Goal: Transaction & Acquisition: Book appointment/travel/reservation

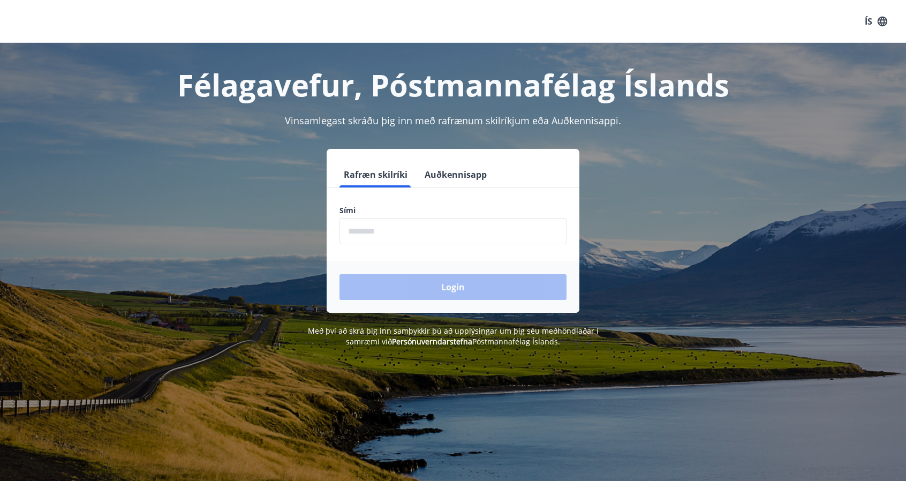
click at [374, 230] on input "phone" at bounding box center [452, 231] width 227 height 26
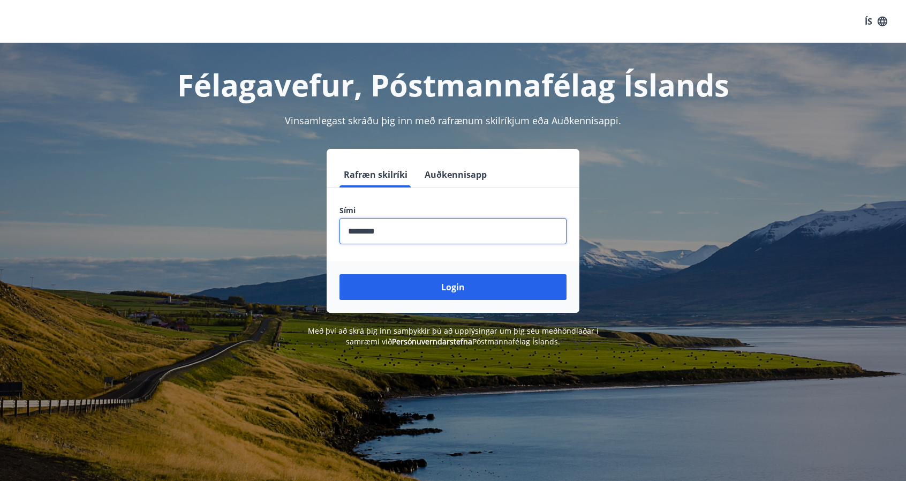
type input "********"
click at [408, 287] on button "Login" at bounding box center [452, 287] width 227 height 26
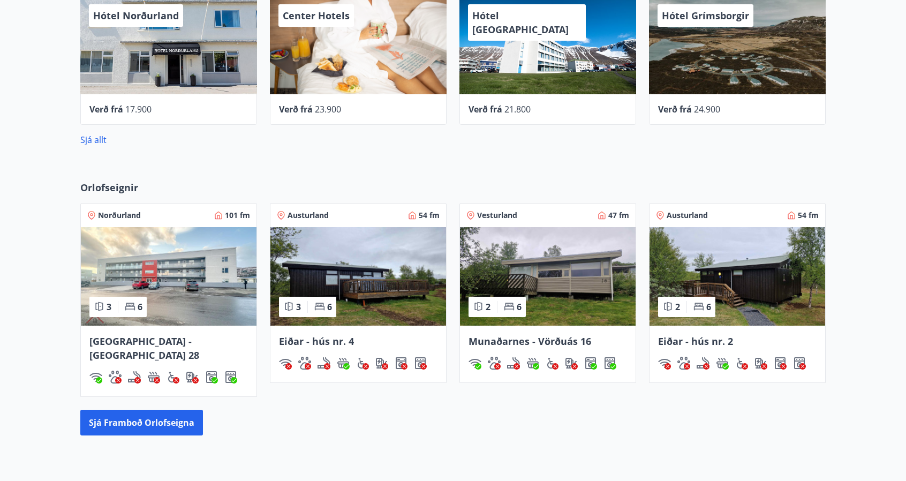
scroll to position [547, 0]
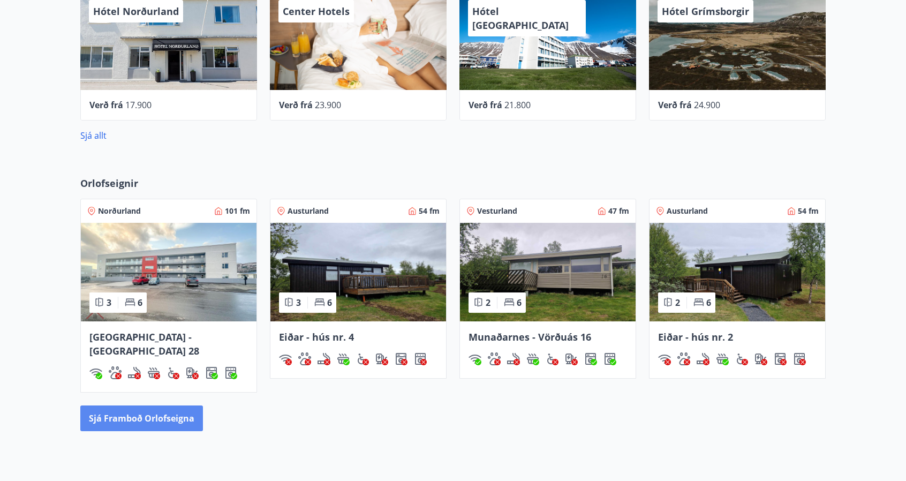
click at [161, 405] on button "Sjá framboð orlofseigna" at bounding box center [141, 418] width 123 height 26
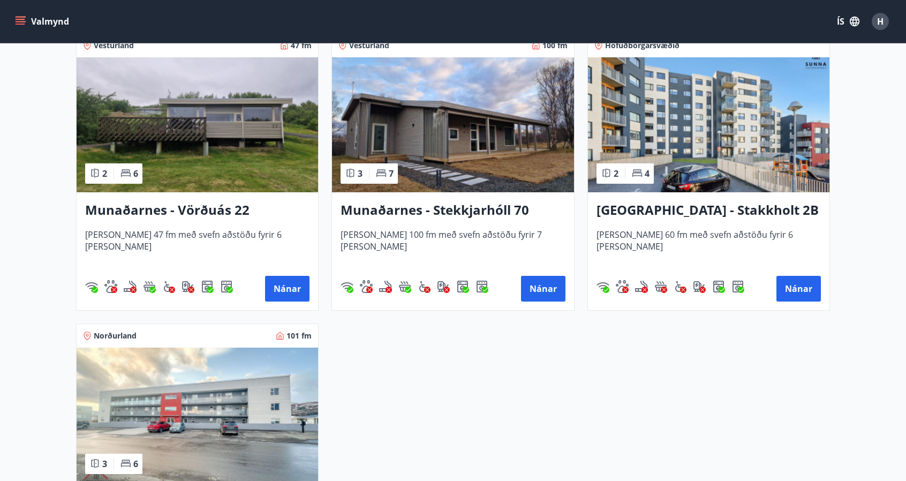
scroll to position [397, 0]
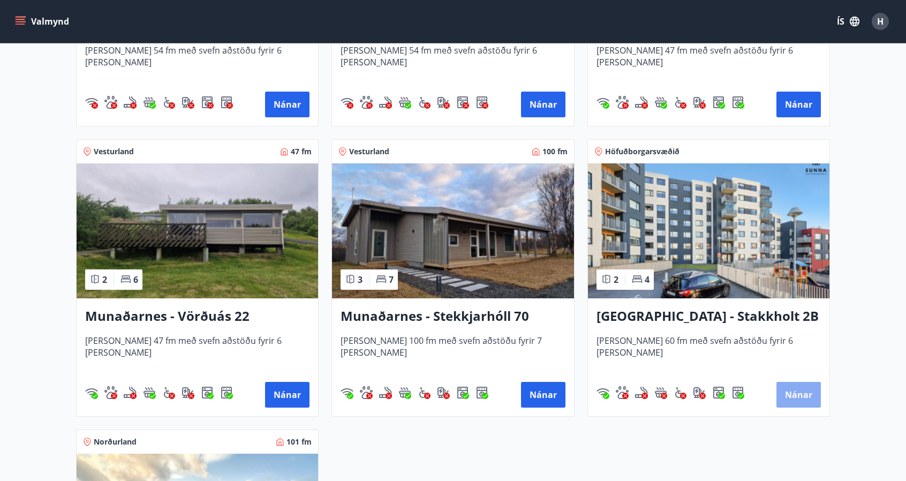
click at [801, 382] on button "Nánar" at bounding box center [798, 395] width 44 height 26
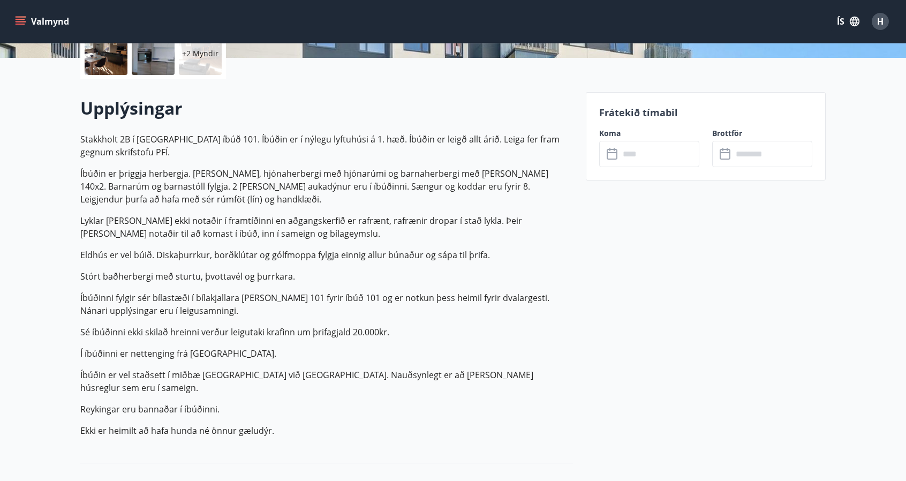
scroll to position [265, 0]
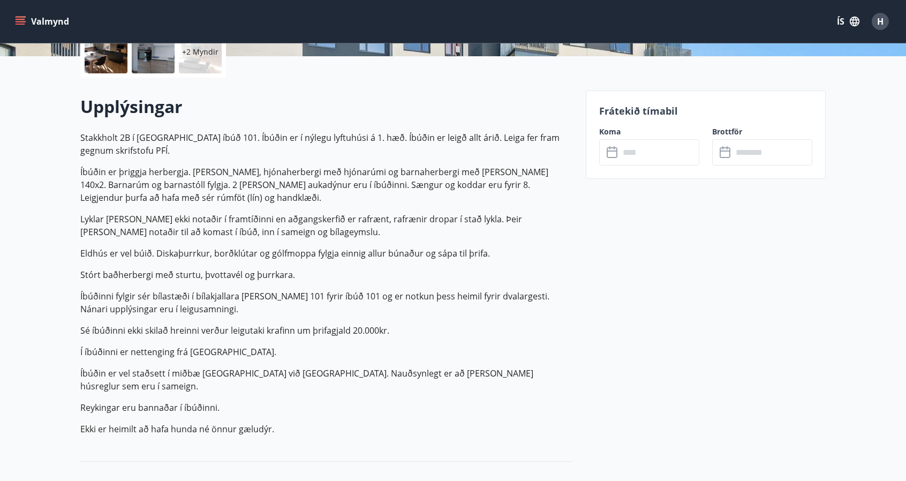
click at [618, 145] on div "​ ​" at bounding box center [649, 152] width 100 height 26
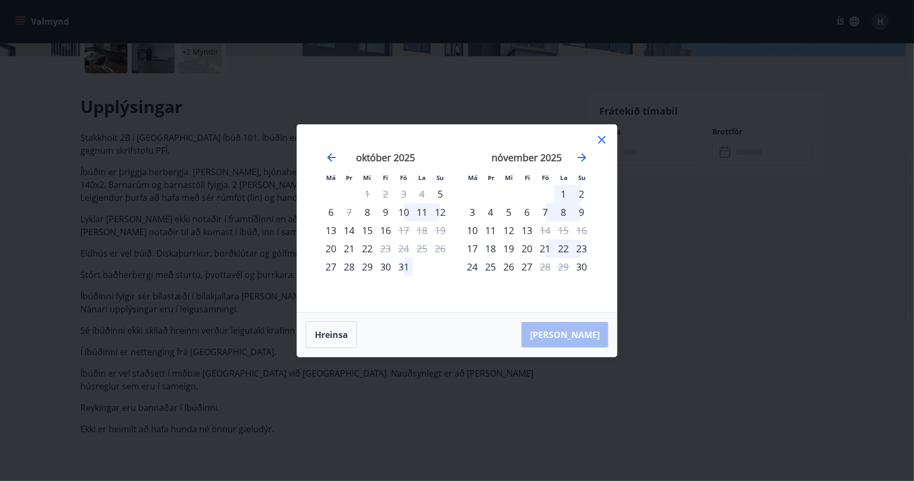
click at [598, 141] on icon at bounding box center [601, 139] width 13 height 13
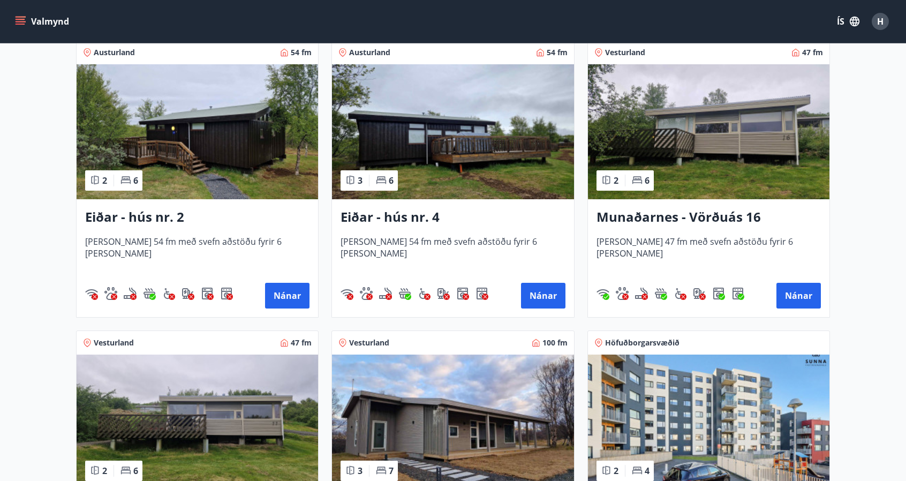
click at [219, 430] on img at bounding box center [197, 421] width 241 height 135
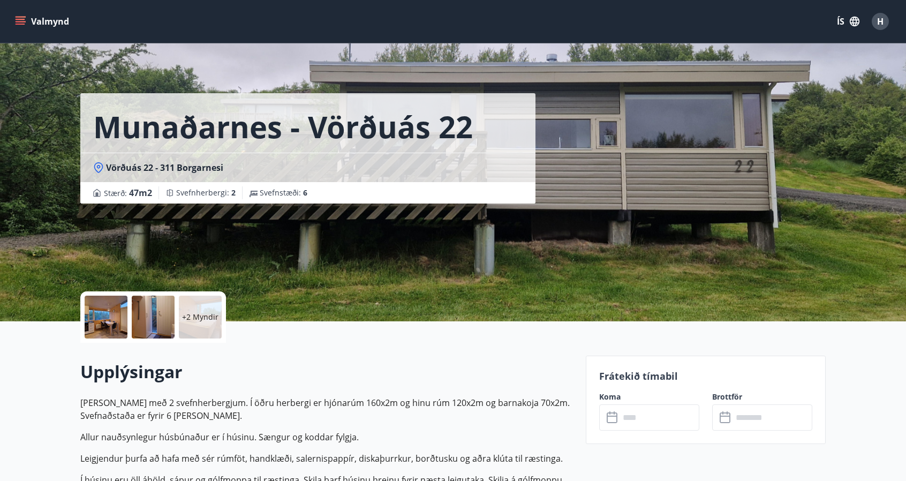
click at [651, 409] on input "text" at bounding box center [659, 417] width 80 height 26
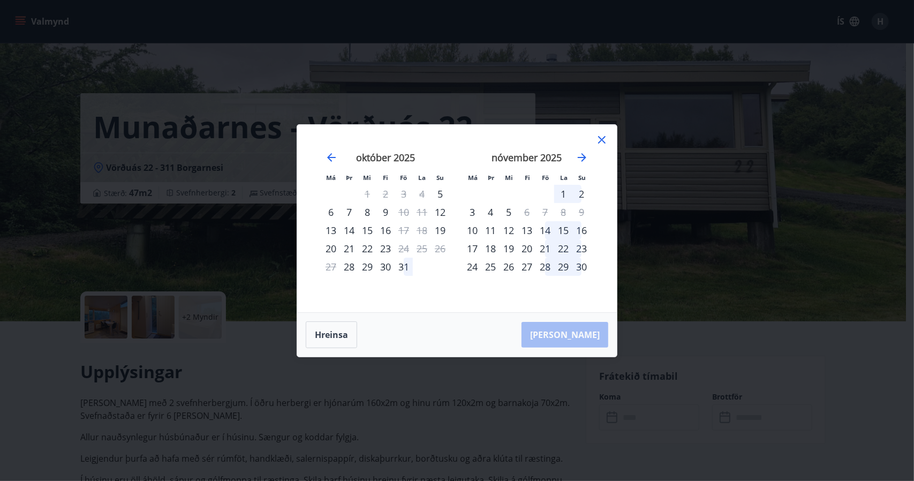
click at [604, 144] on icon at bounding box center [601, 139] width 13 height 13
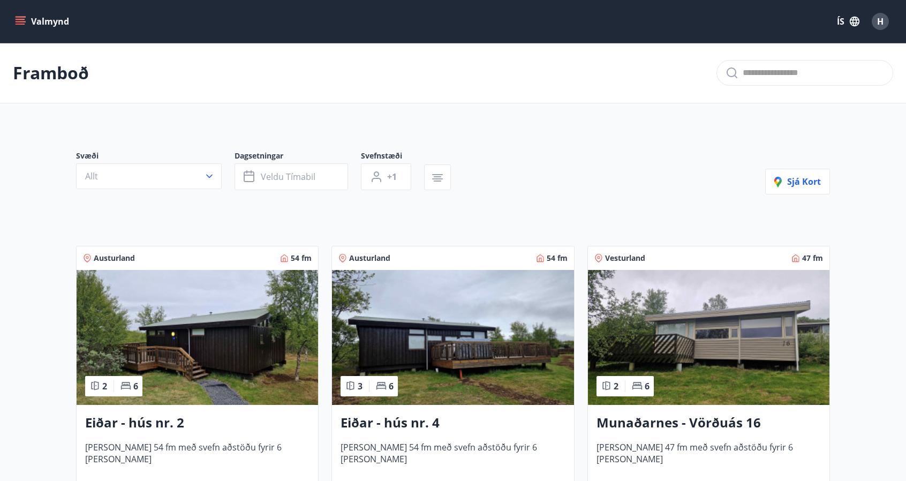
click at [678, 448] on span "[PERSON_NAME] 47 fm með svefn aðstöðu fyrir 6 [PERSON_NAME]" at bounding box center [708, 458] width 224 height 35
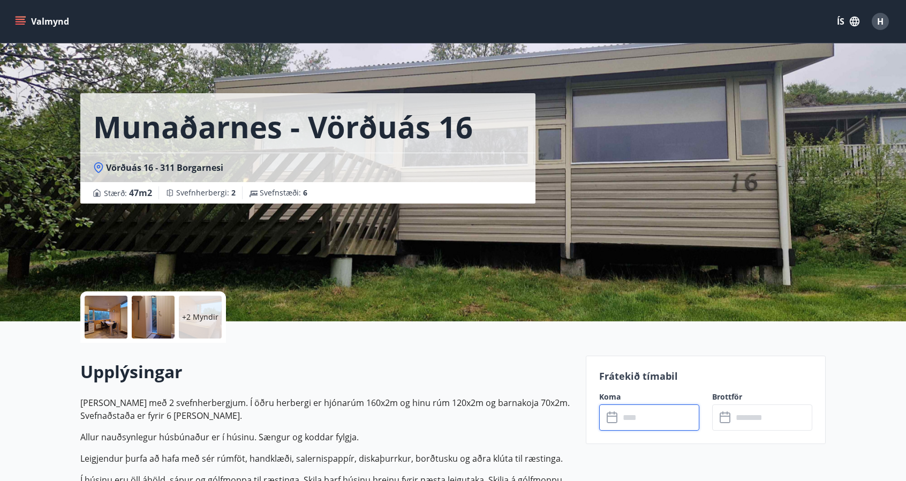
click at [647, 421] on input "text" at bounding box center [659, 417] width 80 height 26
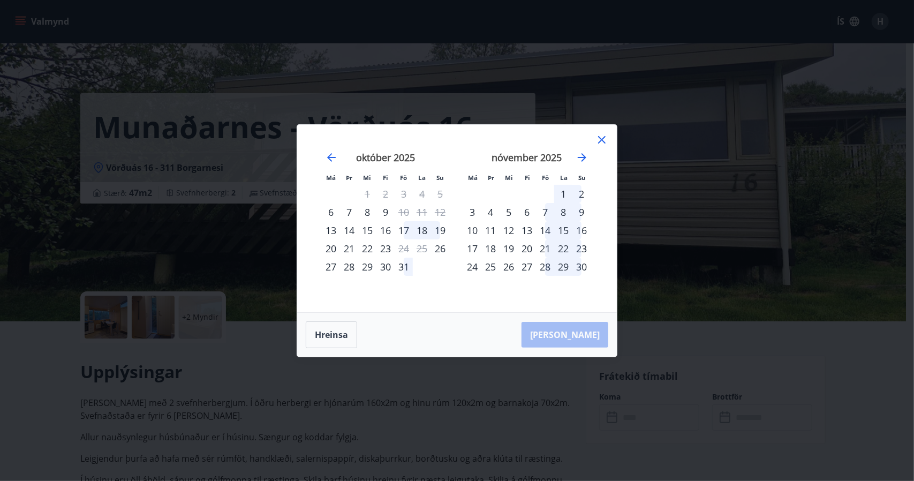
click at [600, 143] on icon at bounding box center [601, 139] width 13 height 13
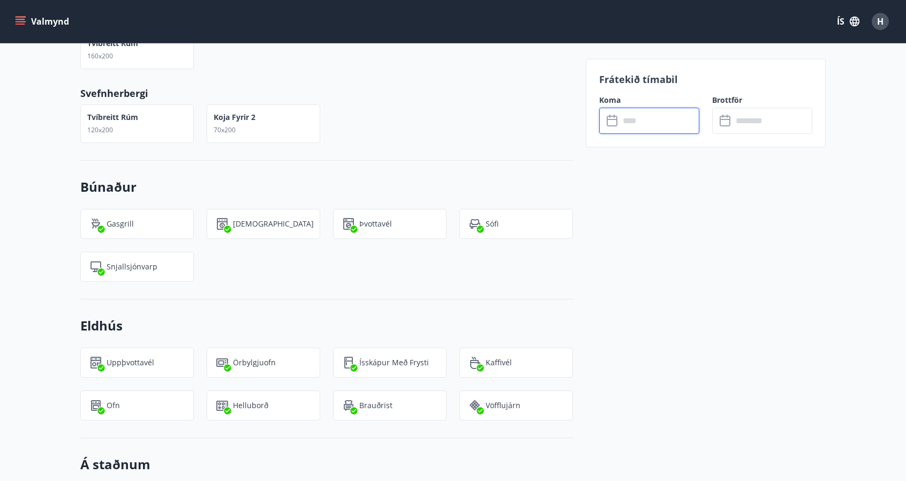
scroll to position [745, 0]
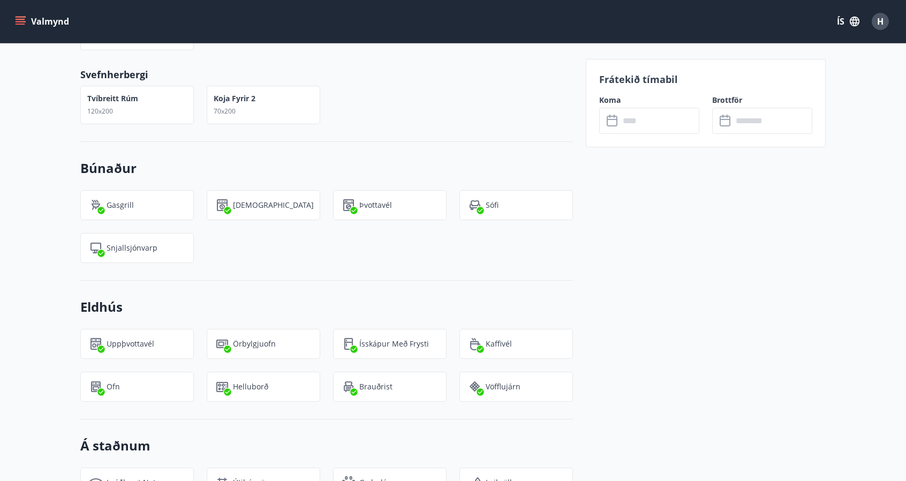
drag, startPoint x: 904, startPoint y: 220, endPoint x: 906, endPoint y: 237, distance: 16.7
click at [906, 237] on html "Valmynd ÍS H Munaðarnes - Vörðuás 16 Vörðuás 16 - 311 Borgarnesi Stærð : 47 m2 …" at bounding box center [453, 254] width 906 height 1998
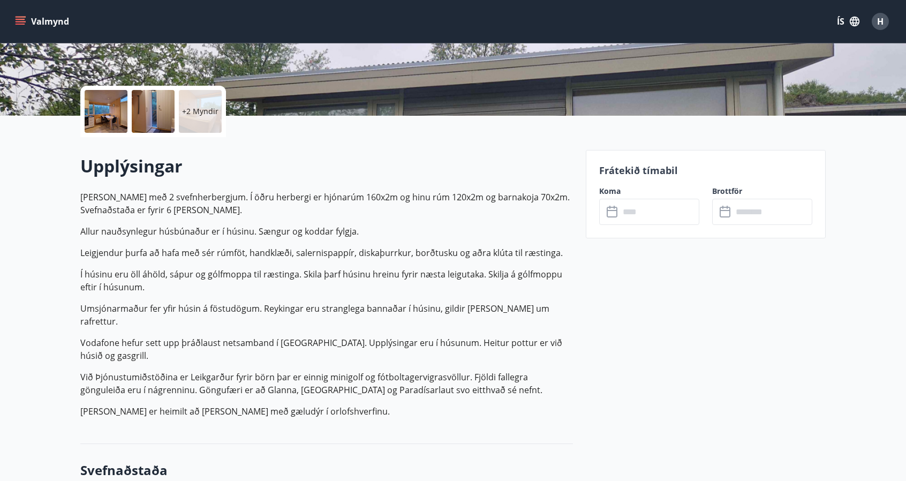
scroll to position [161, 0]
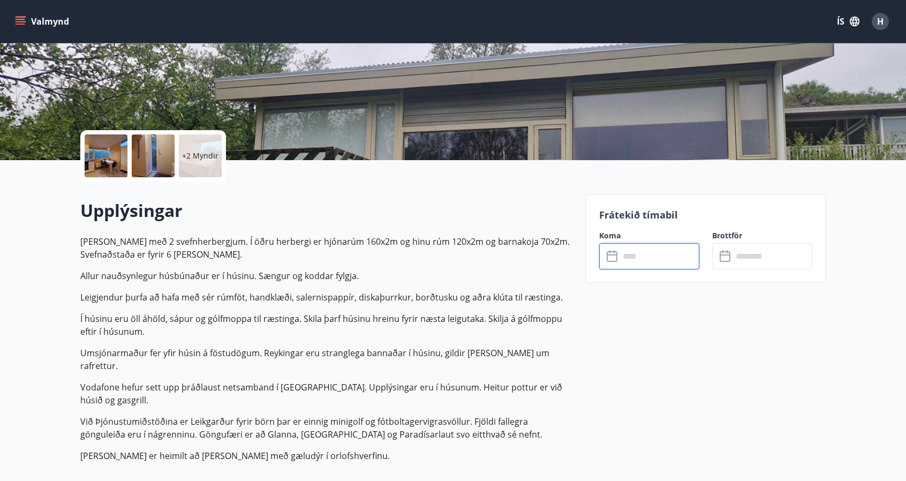
click at [626, 257] on input "text" at bounding box center [659, 256] width 80 height 26
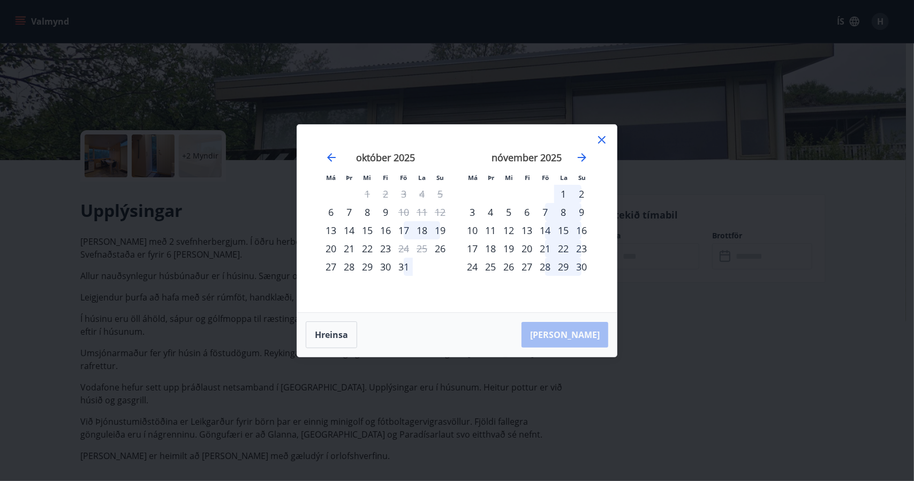
click at [528, 210] on div "6" at bounding box center [527, 212] width 18 height 18
click at [583, 210] on div "9" at bounding box center [581, 212] width 18 height 18
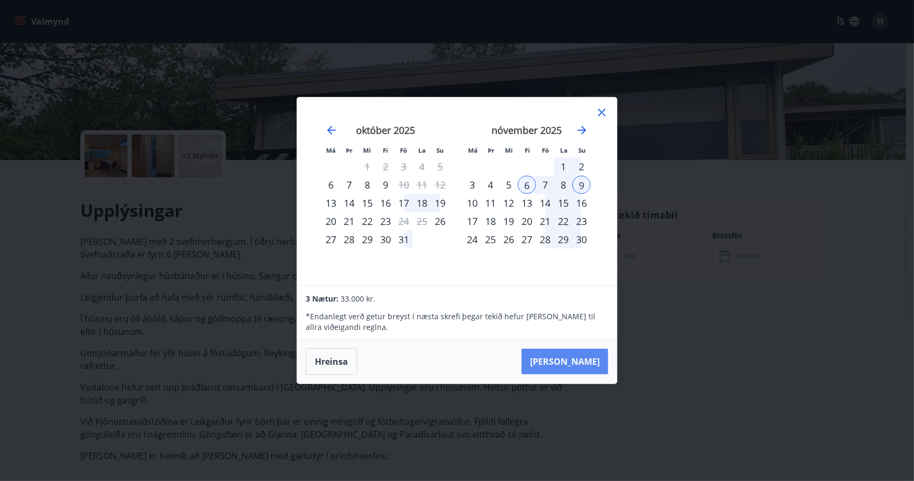
click at [572, 354] on button "[PERSON_NAME]" at bounding box center [564, 361] width 87 height 26
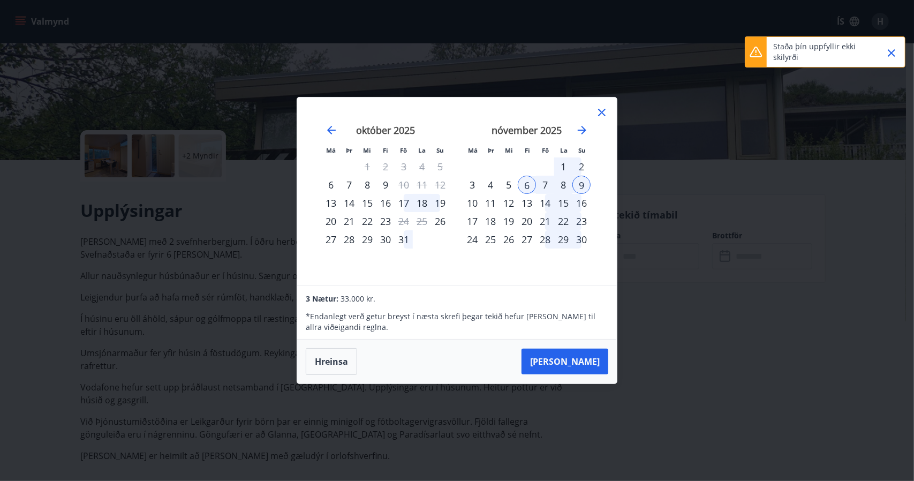
click at [891, 56] on icon "Close" at bounding box center [891, 53] width 13 height 13
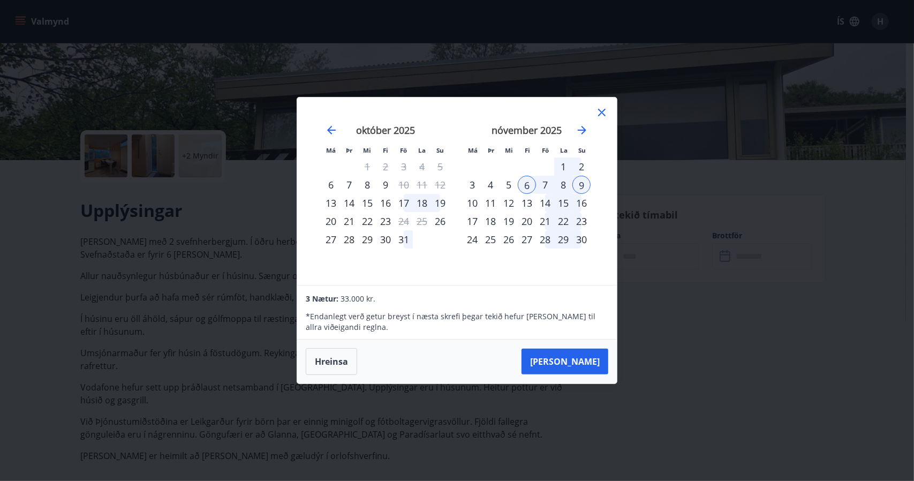
click at [602, 113] on icon at bounding box center [602, 113] width 2 height 2
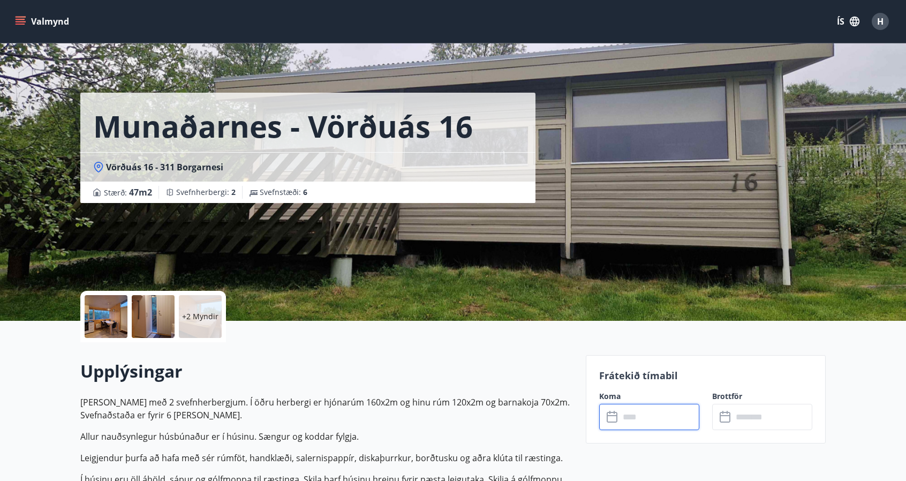
scroll to position [0, 0]
